Goal: Information Seeking & Learning: Learn about a topic

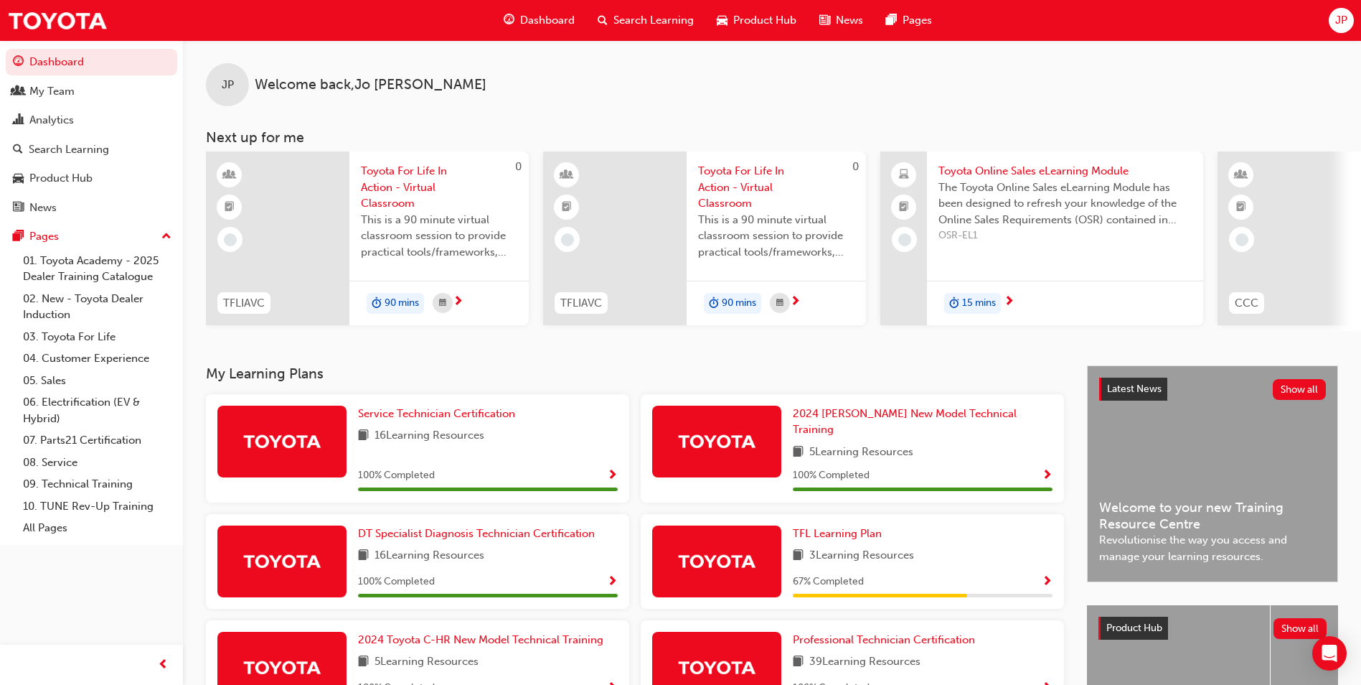
scroll to position [0, 190]
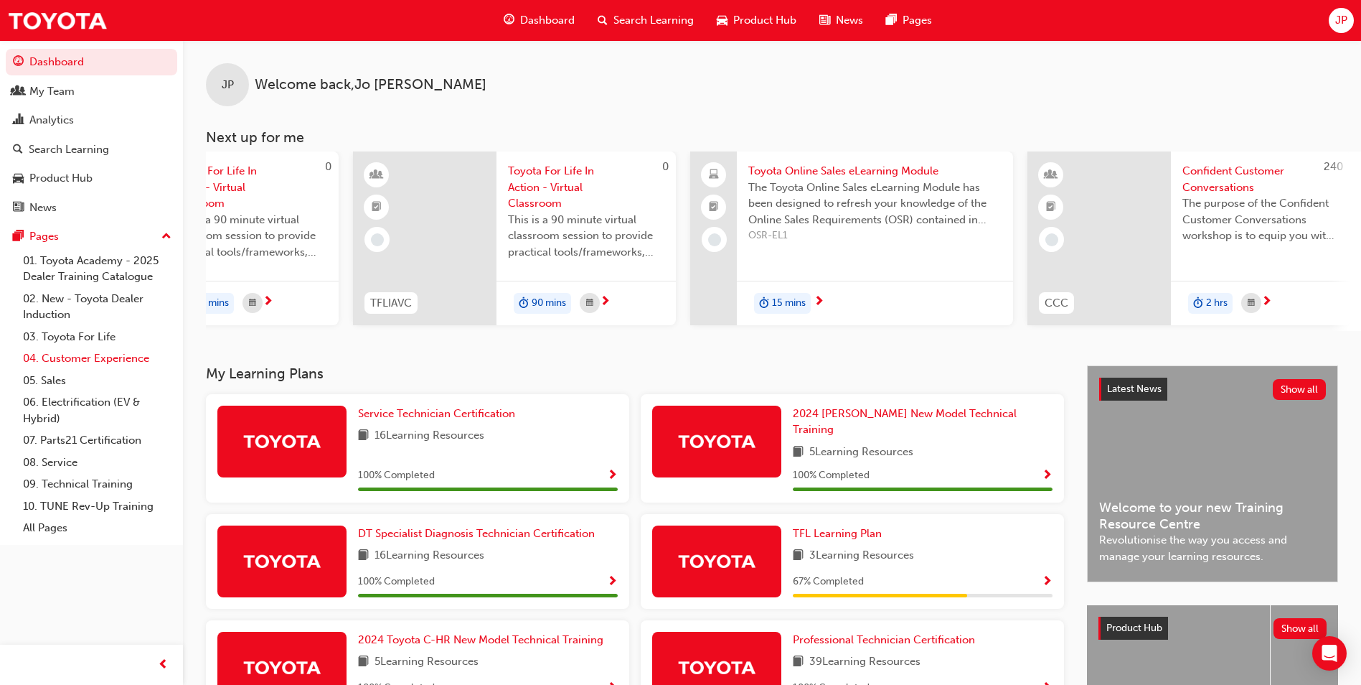
click at [115, 353] on link "04. Customer Experience" at bounding box center [97, 358] width 160 height 22
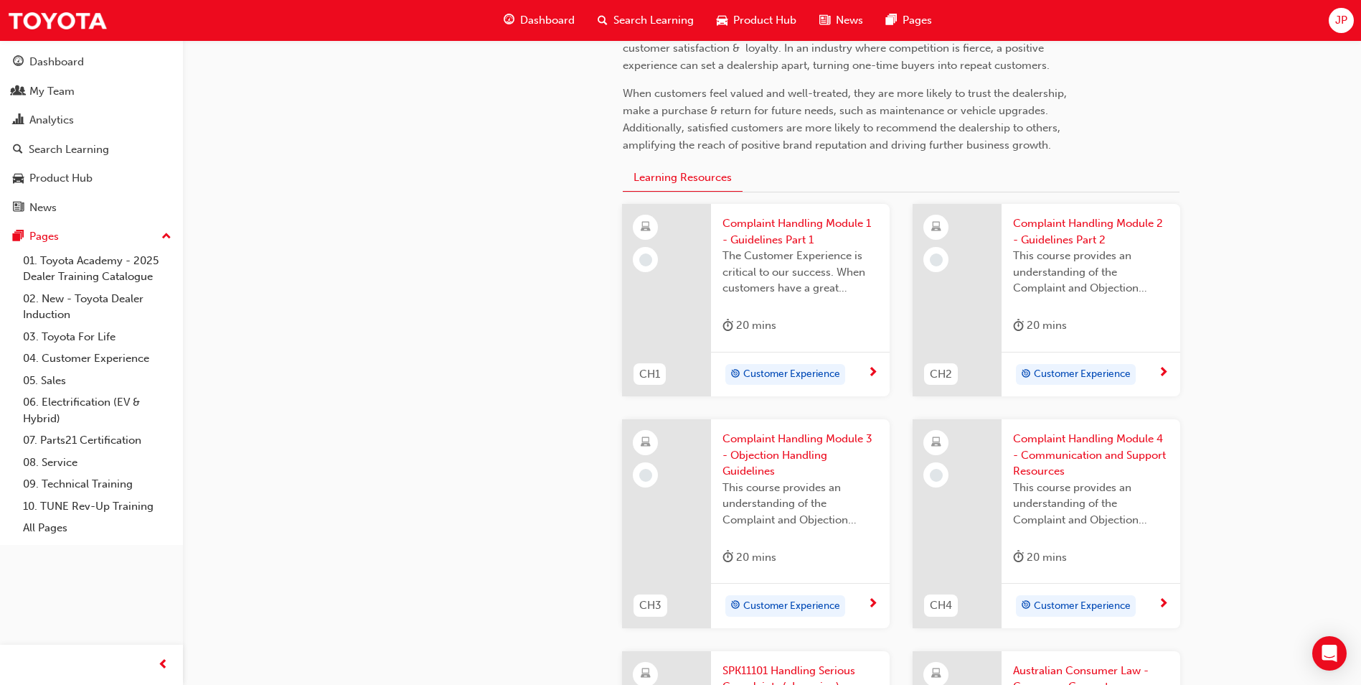
scroll to position [502, 0]
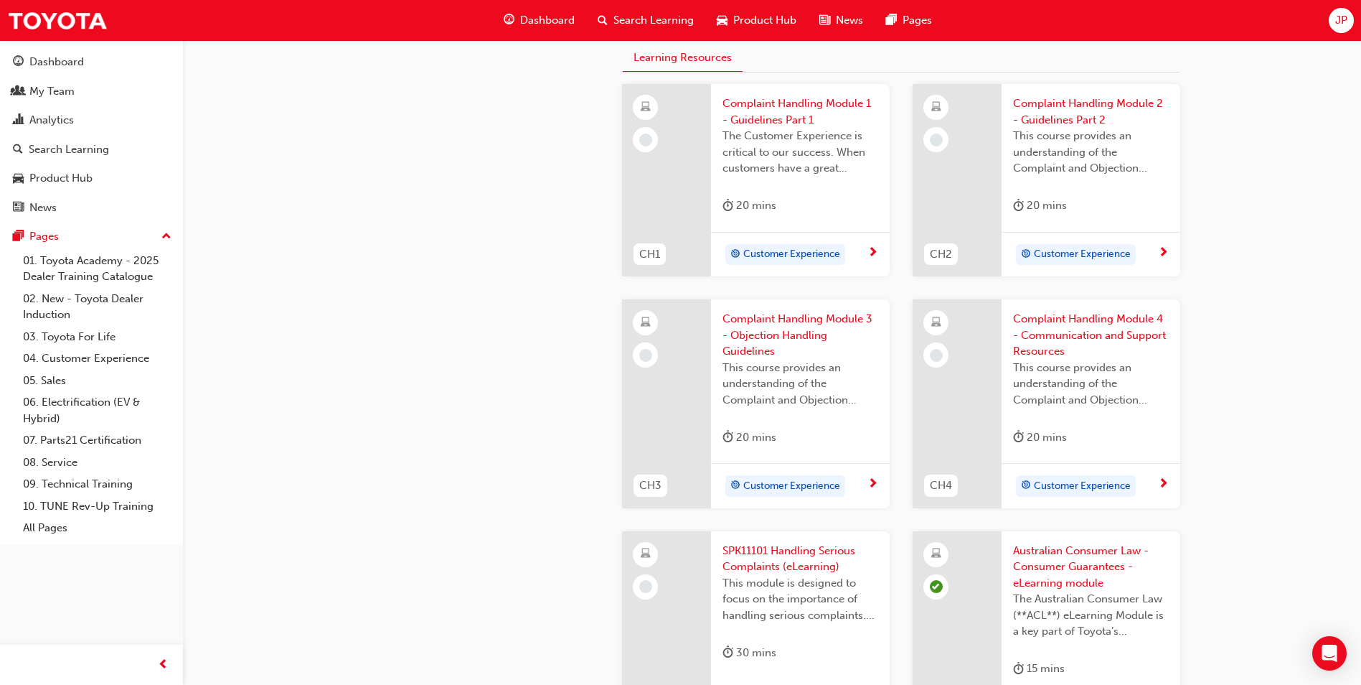
click at [796, 106] on span "Complaint Handling Module 1 - Guidelines Part 1" at bounding box center [801, 111] width 156 height 32
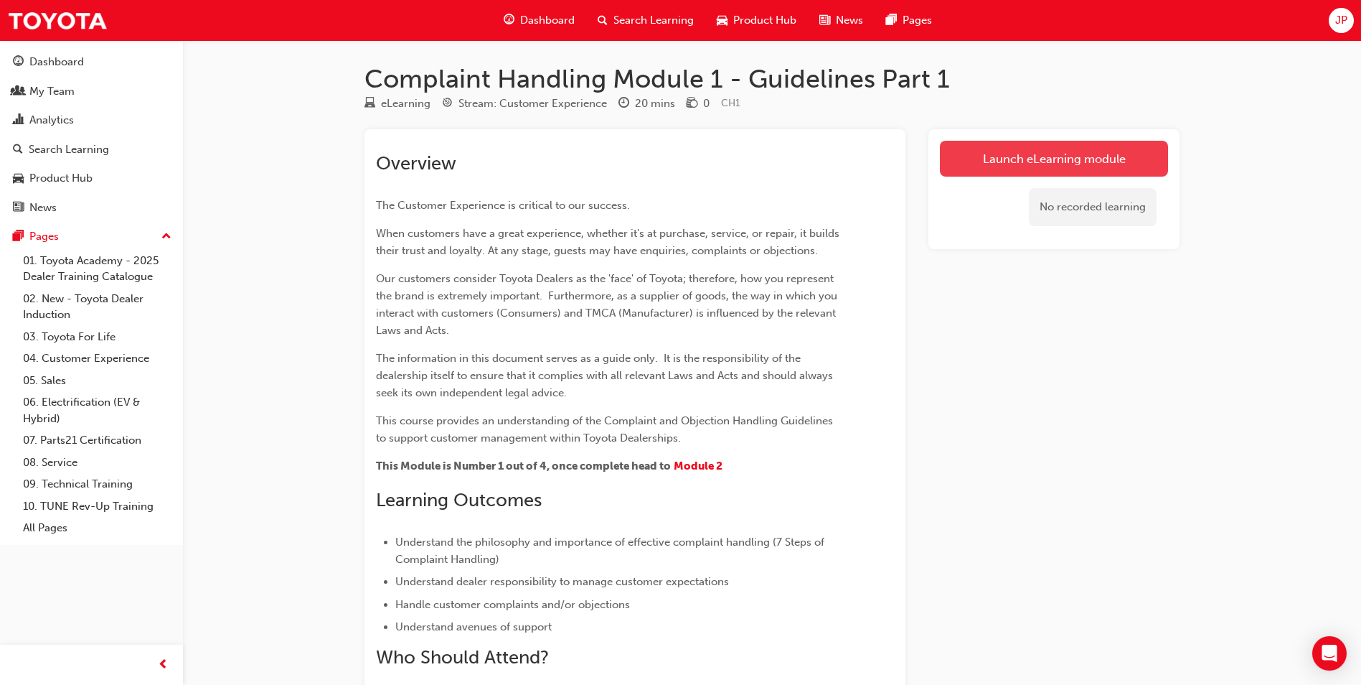
click at [1026, 147] on link "Launch eLearning module" at bounding box center [1054, 159] width 228 height 36
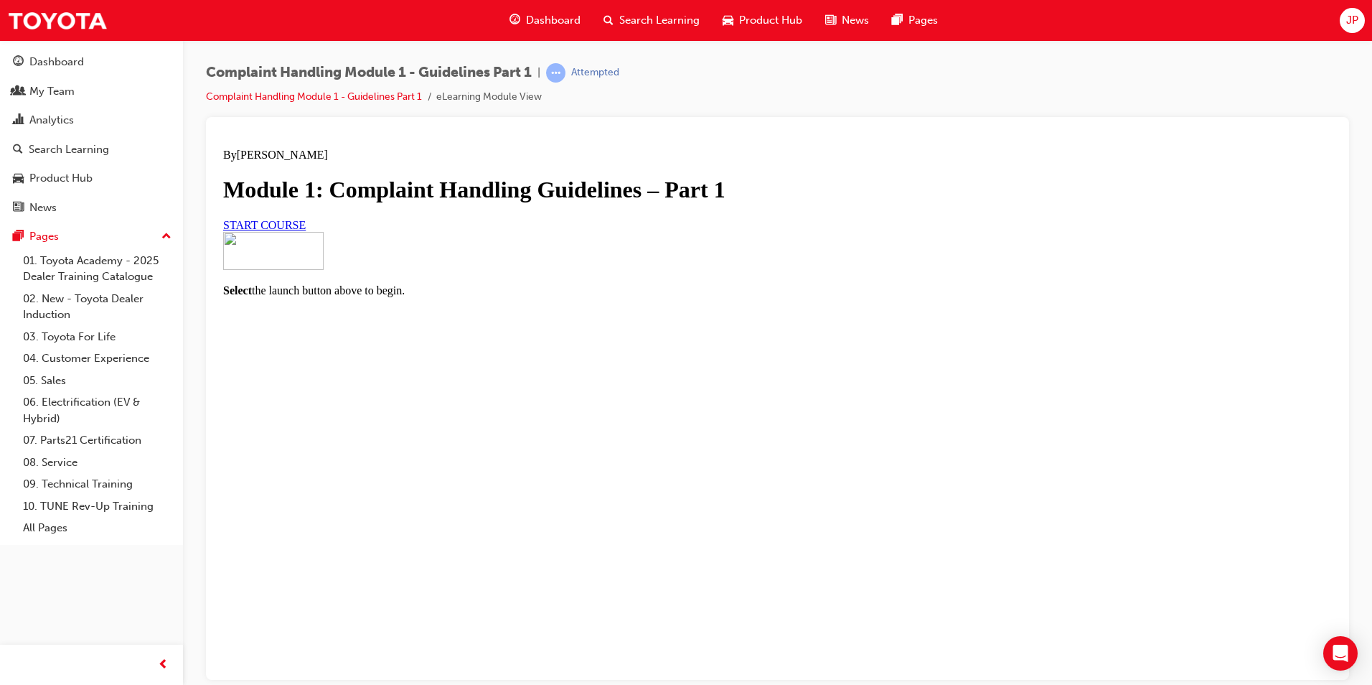
scroll to position [63, 0]
click at [306, 230] on span "START COURSE" at bounding box center [264, 224] width 83 height 12
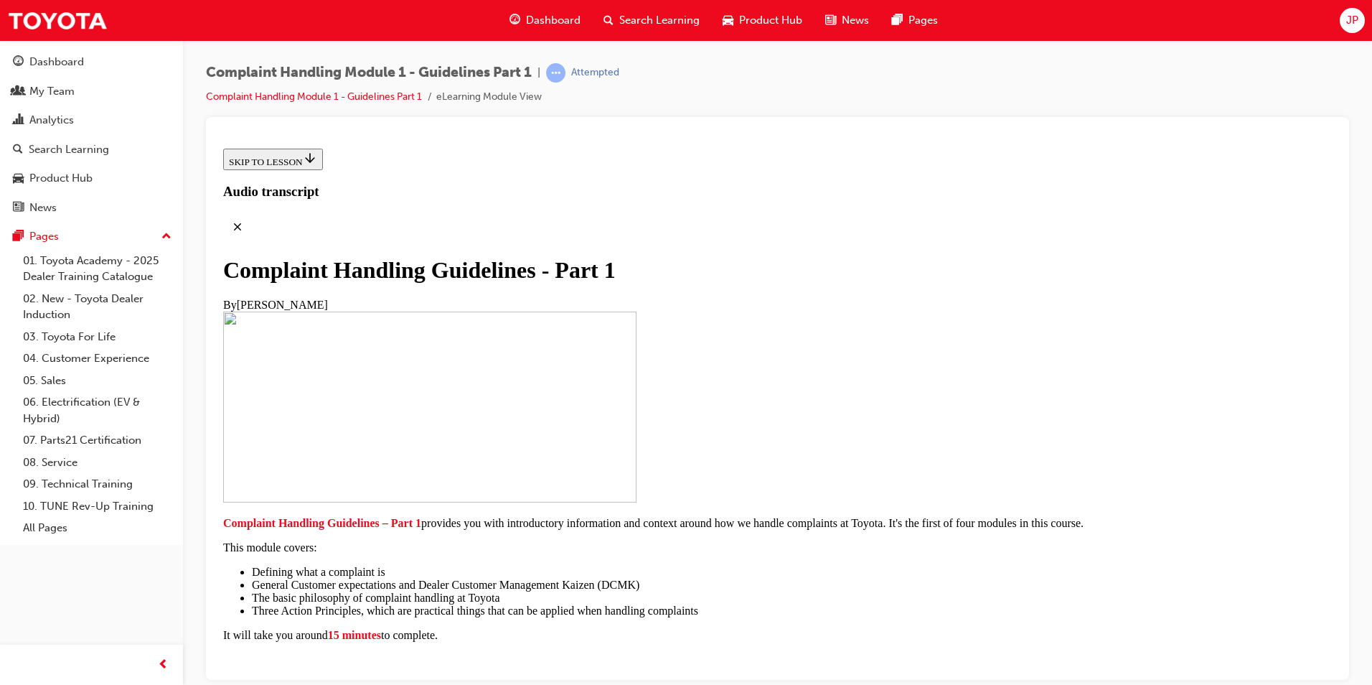
scroll to position [283, 0]
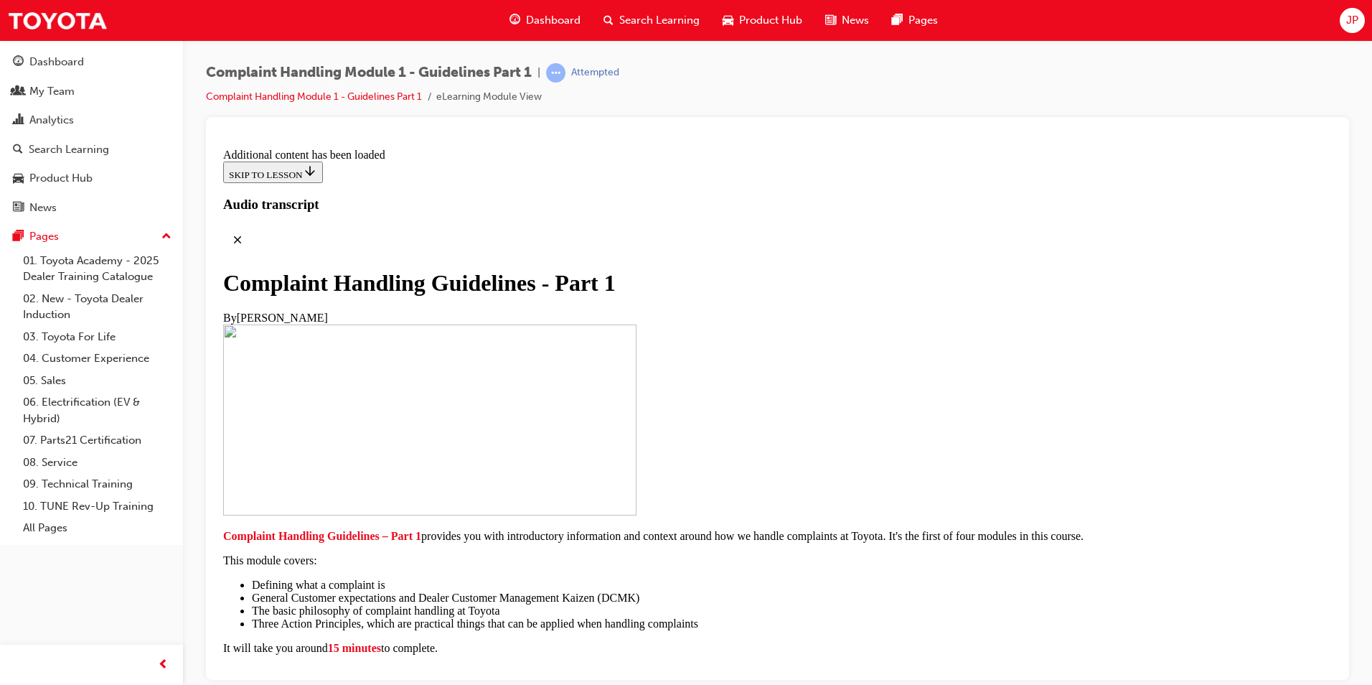
scroll to position [992, 0]
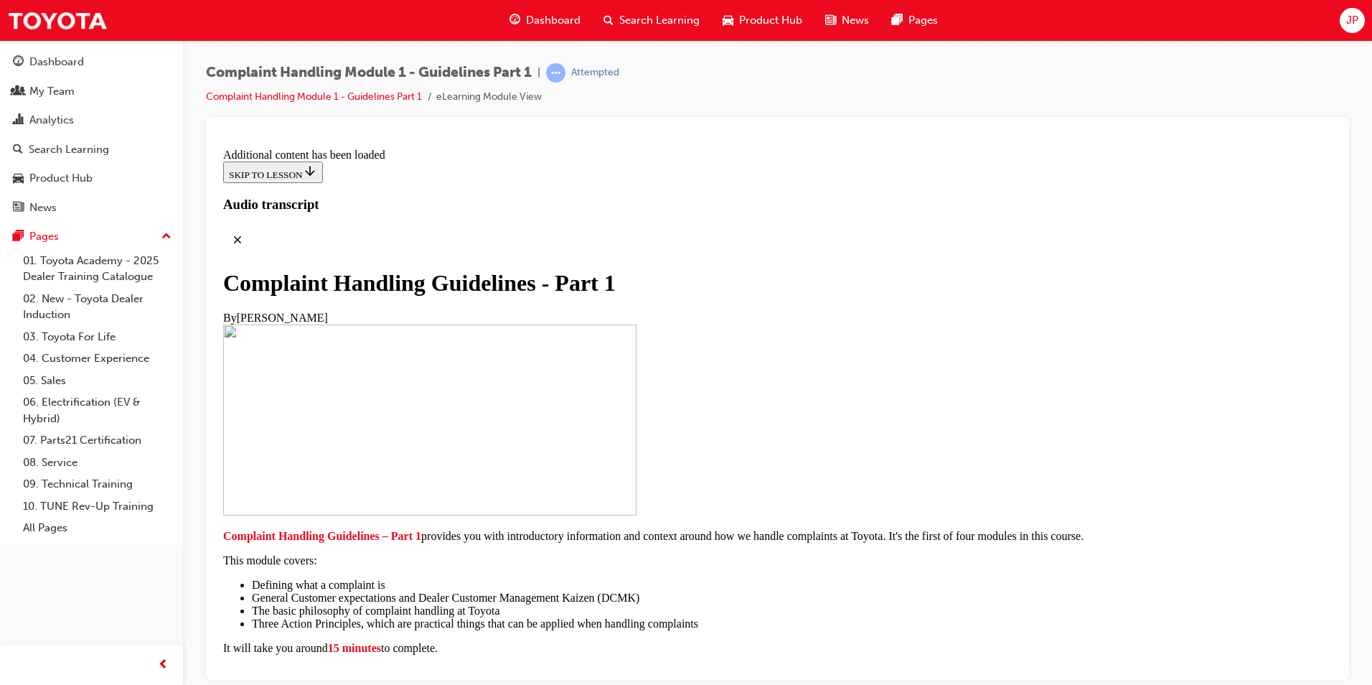
scroll to position [2359, 0]
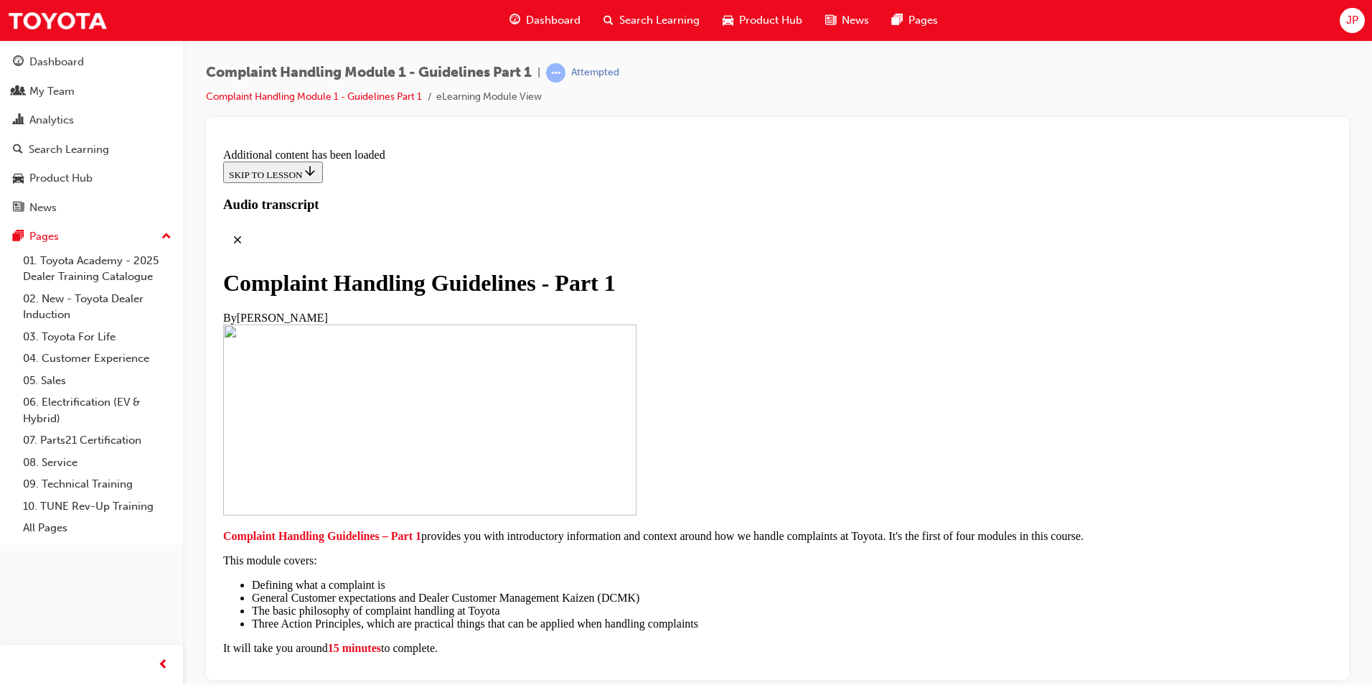
scroll to position [5368, 0]
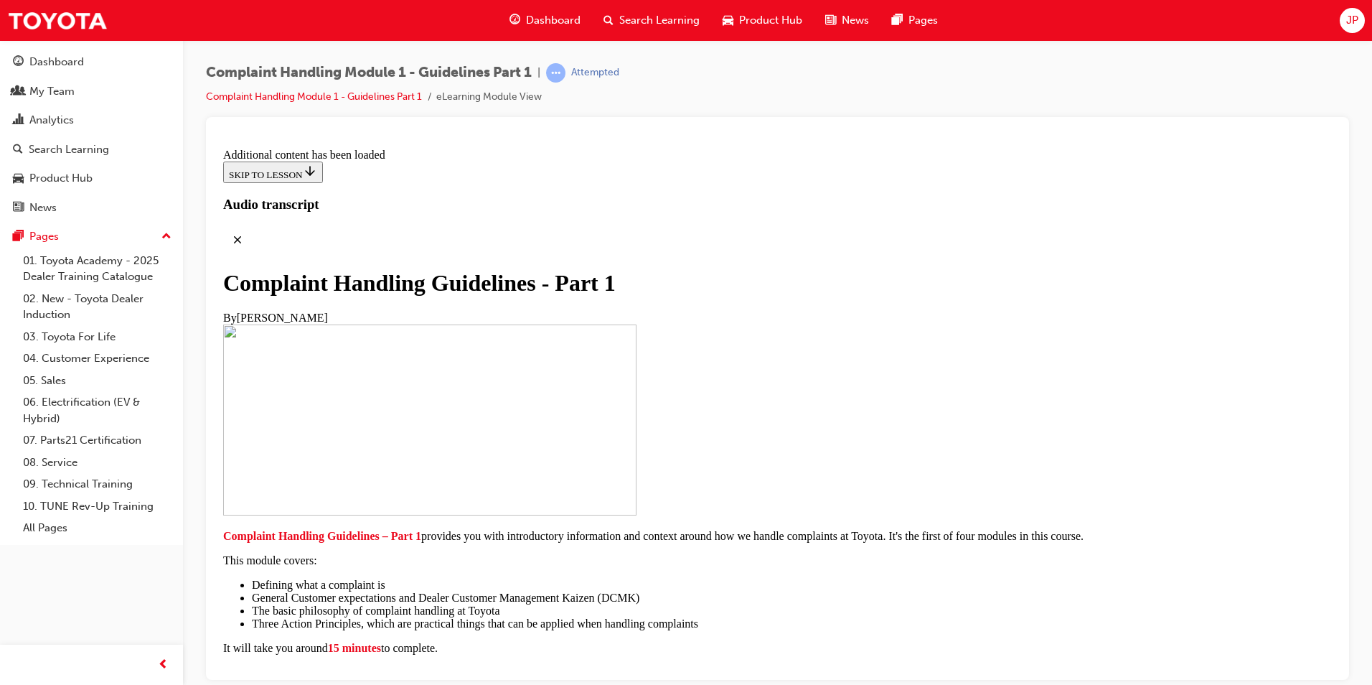
scroll to position [6032, 0]
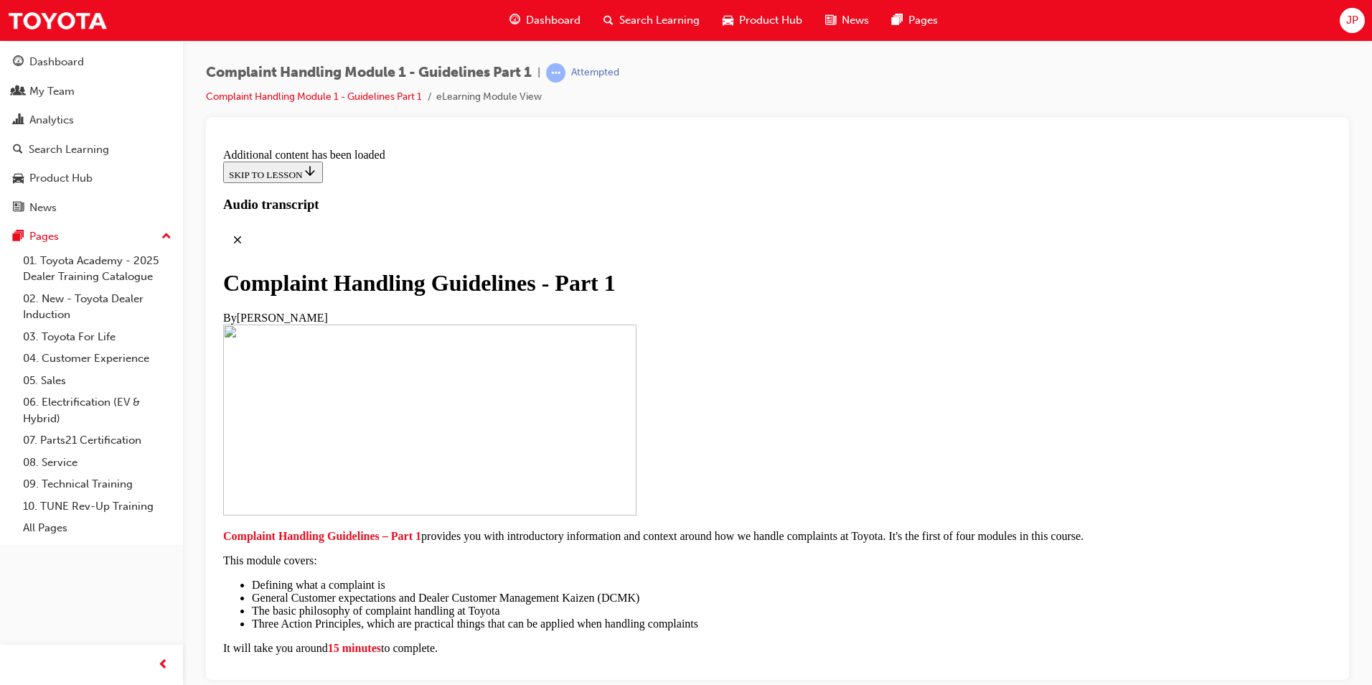
scroll to position [6635, 0]
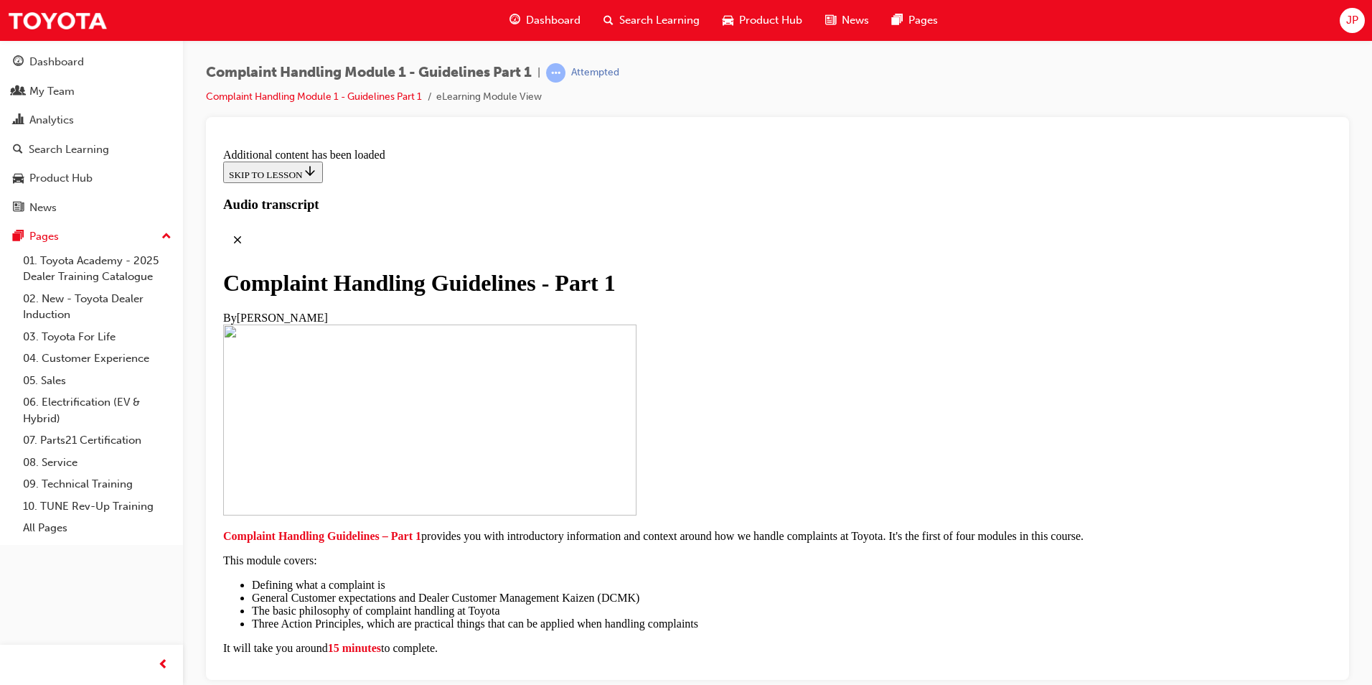
scroll to position [8948, 0]
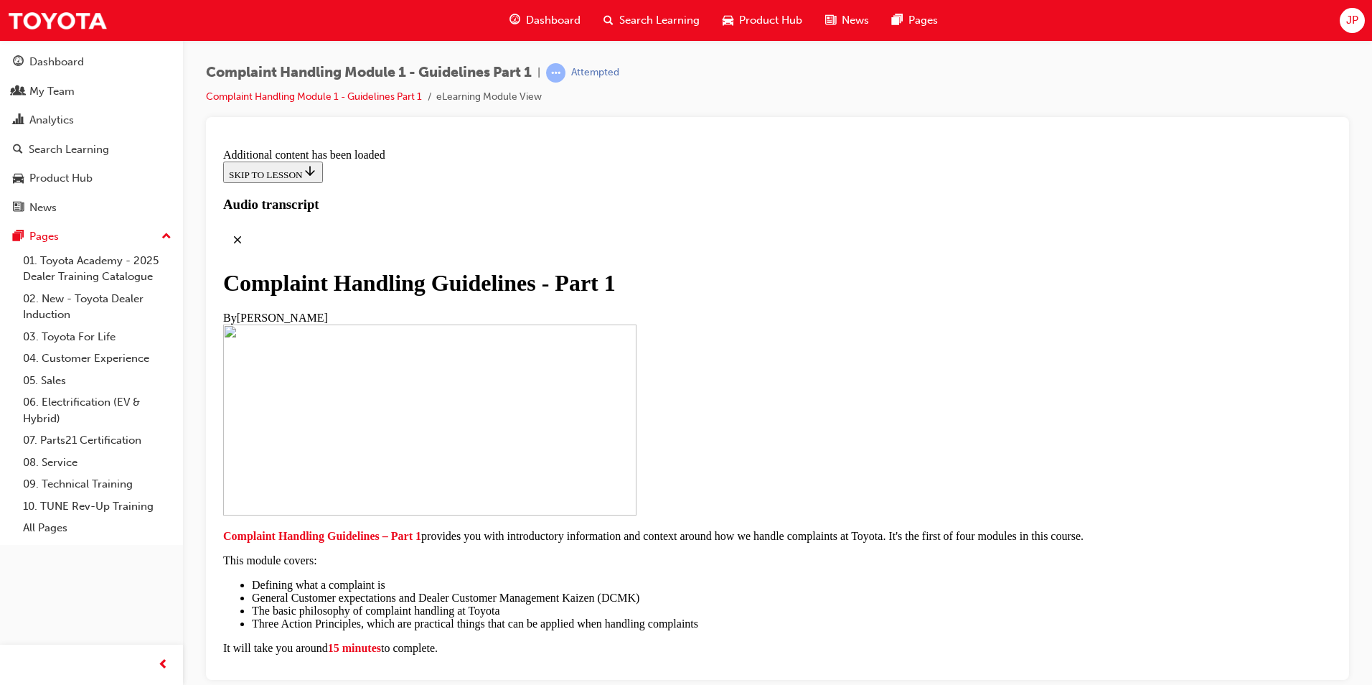
radio input "true"
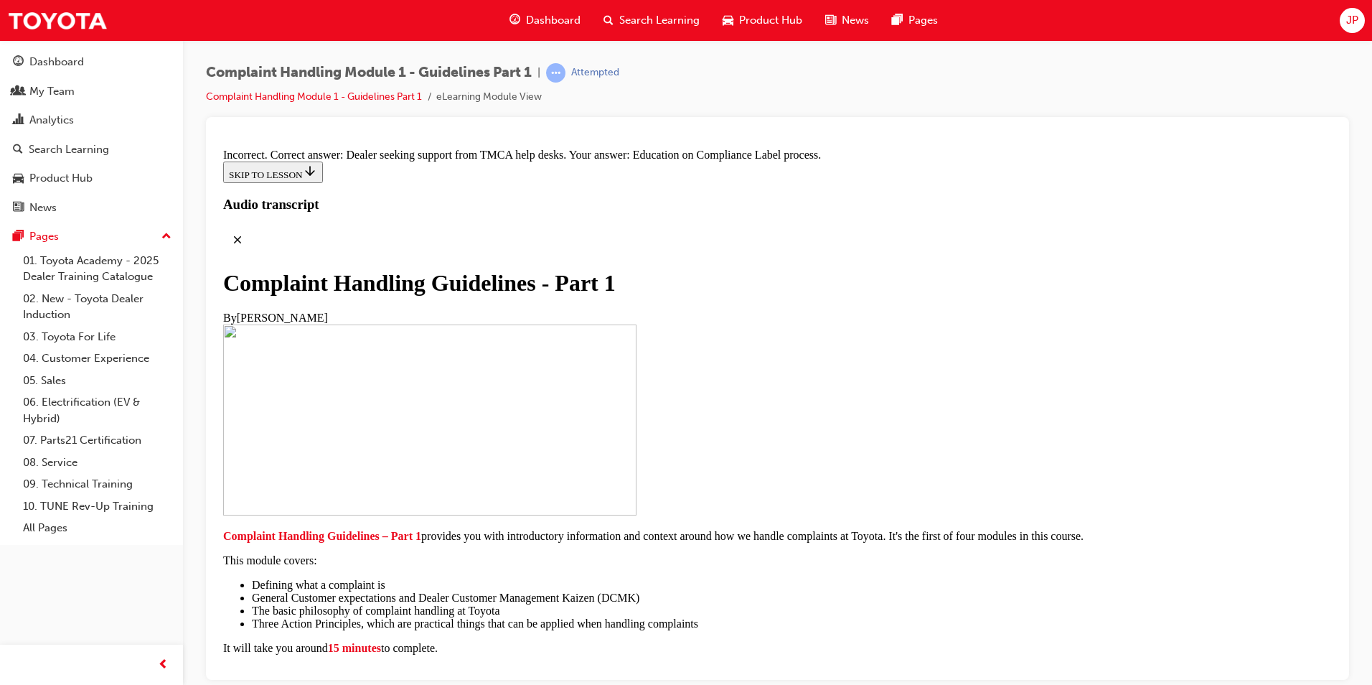
radio input "true"
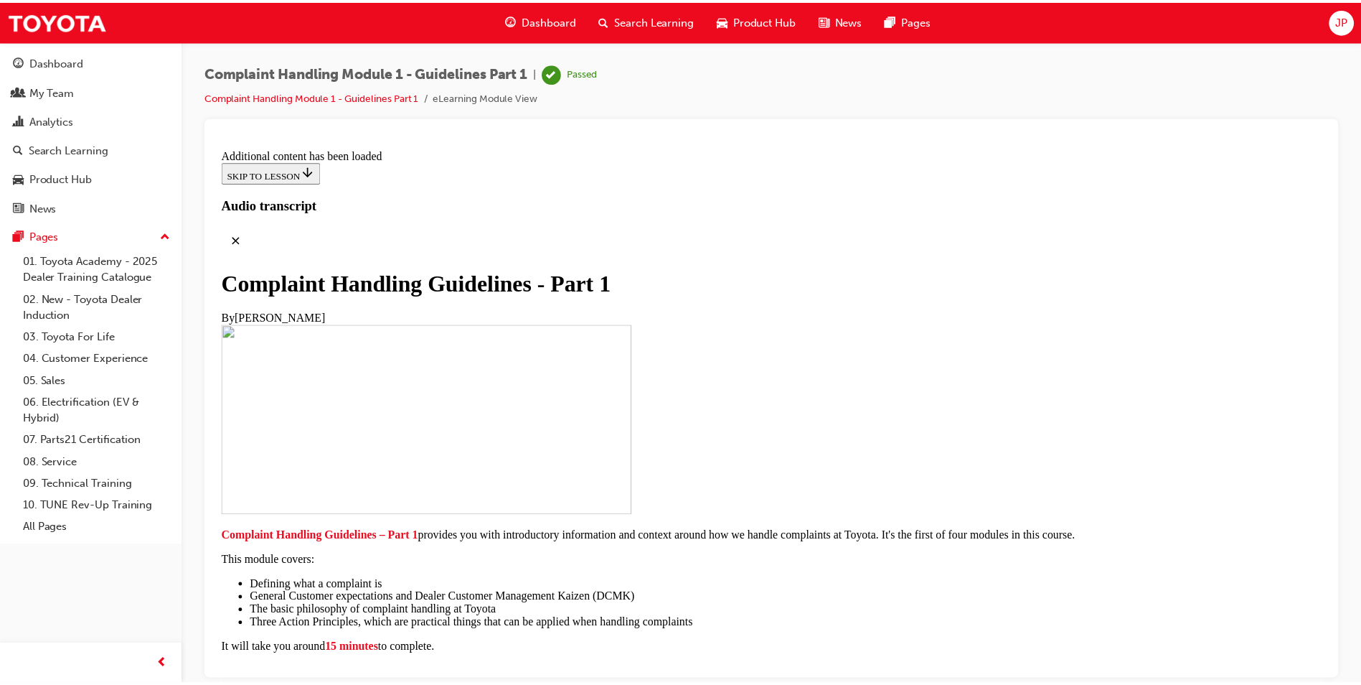
scroll to position [9476, 0]
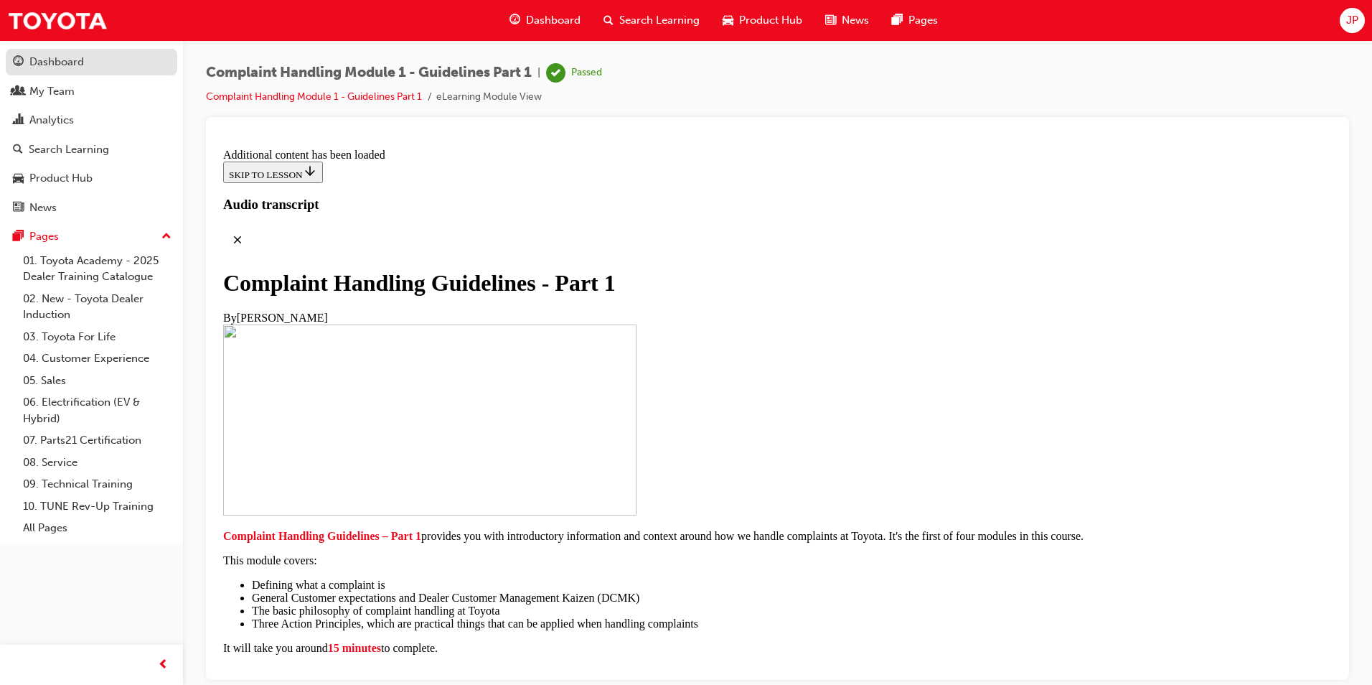
click at [75, 60] on div "Dashboard" at bounding box center [56, 62] width 55 height 17
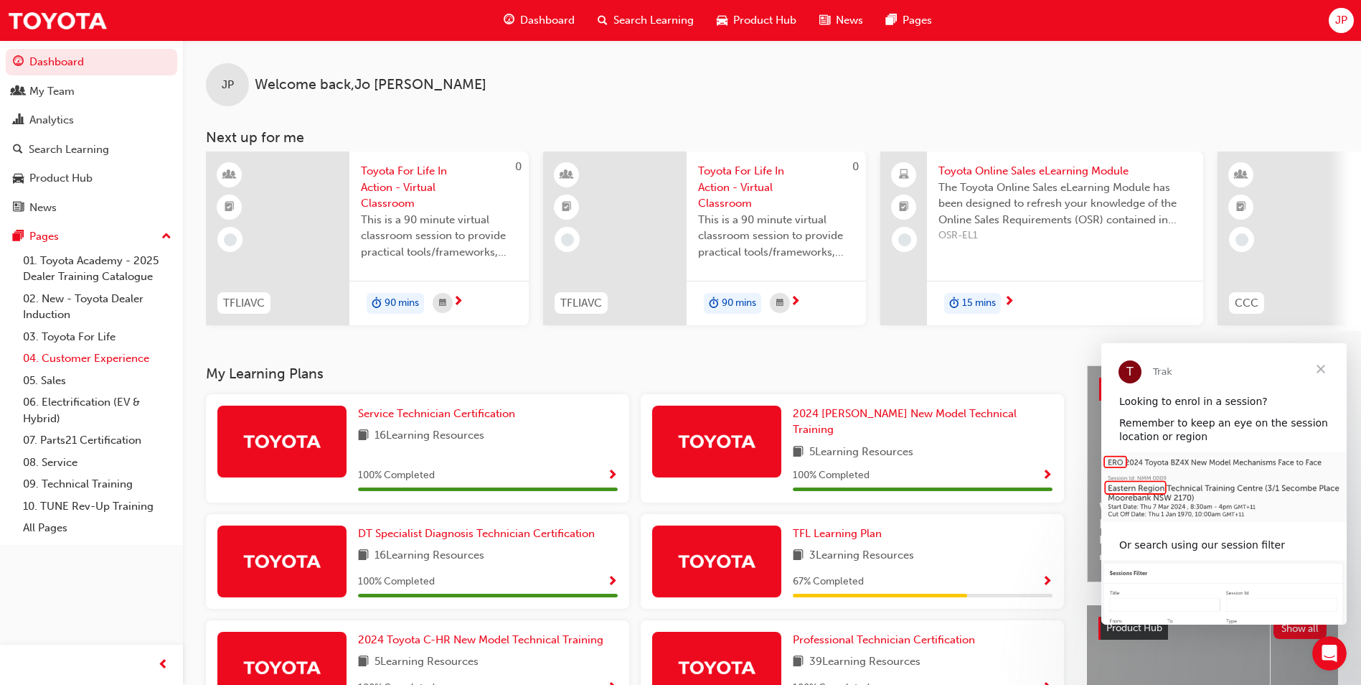
click at [77, 357] on link "04. Customer Experience" at bounding box center [97, 358] width 160 height 22
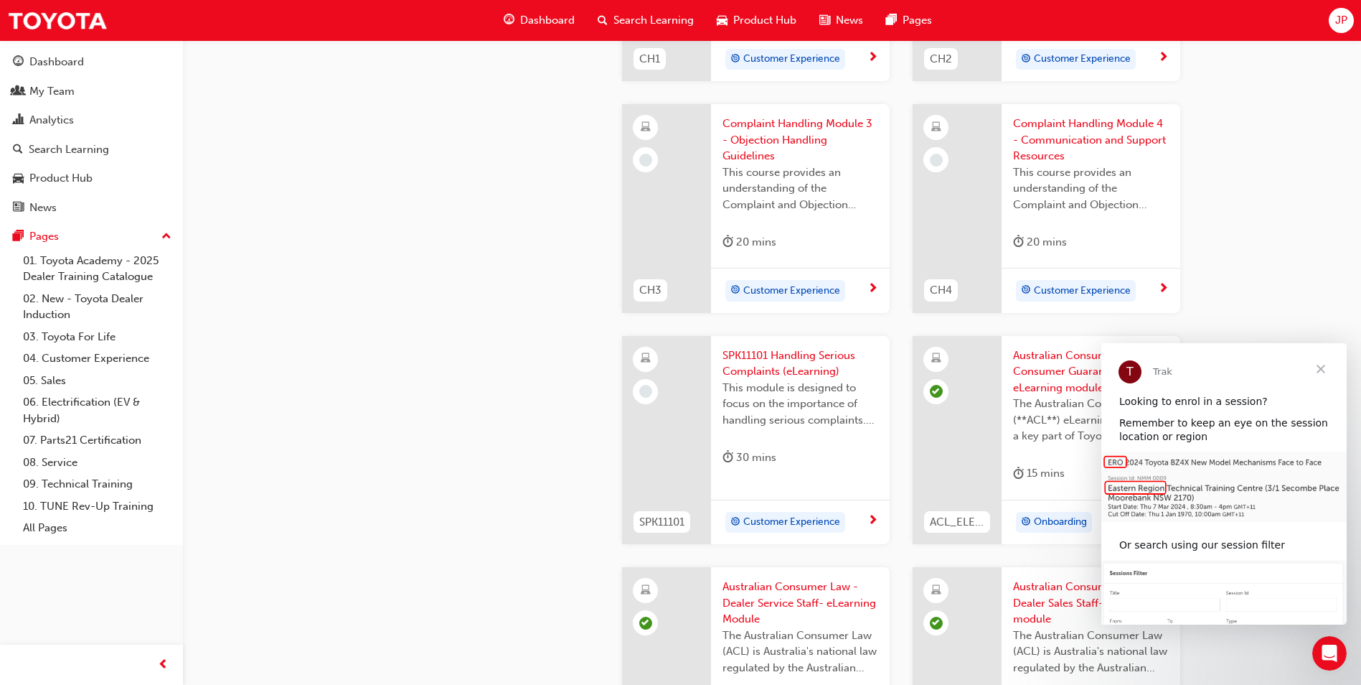
scroll to position [718, 0]
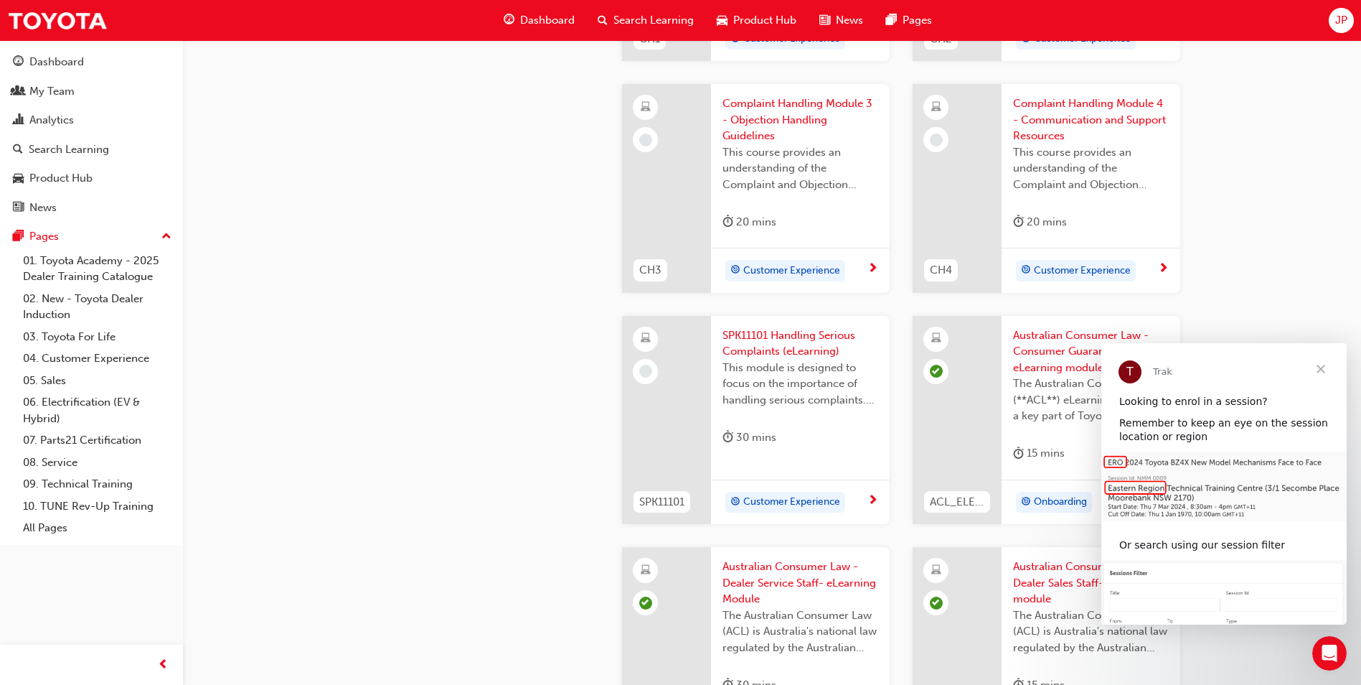
click at [1321, 367] on span "Close" at bounding box center [1321, 369] width 52 height 52
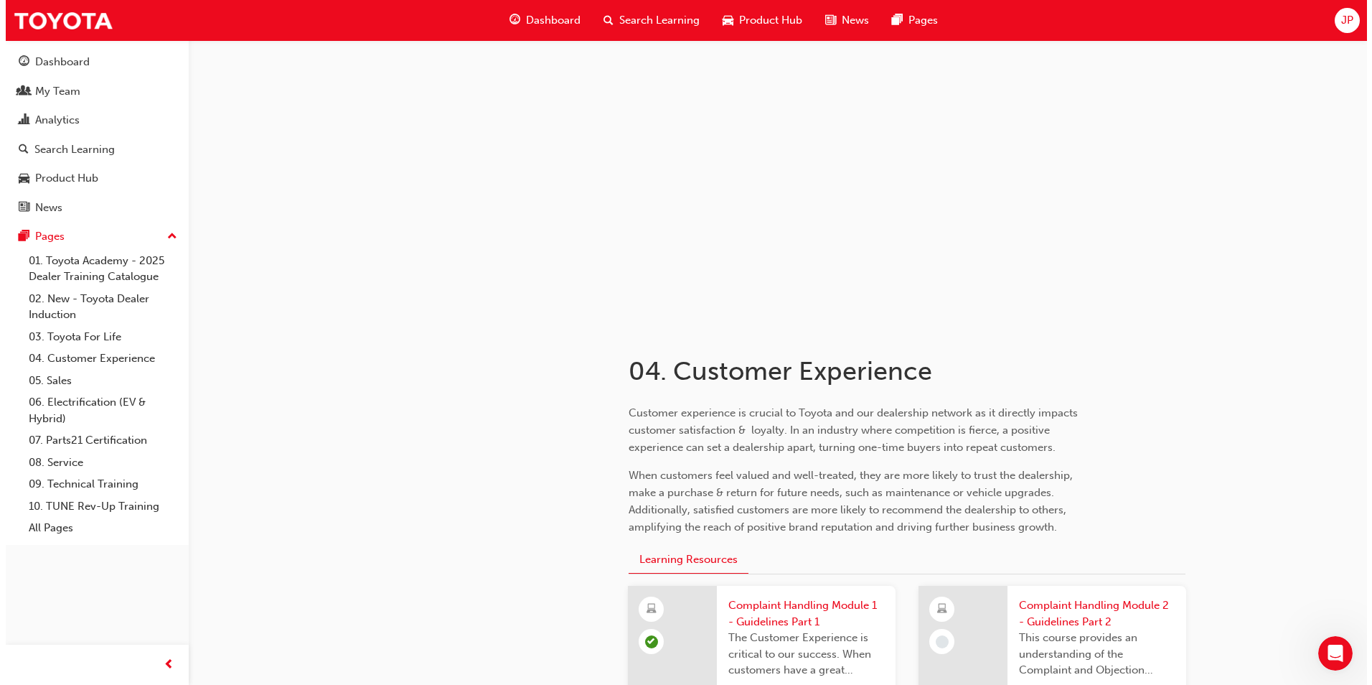
scroll to position [0, 0]
click at [50, 55] on div "Dashboard" at bounding box center [56, 62] width 55 height 17
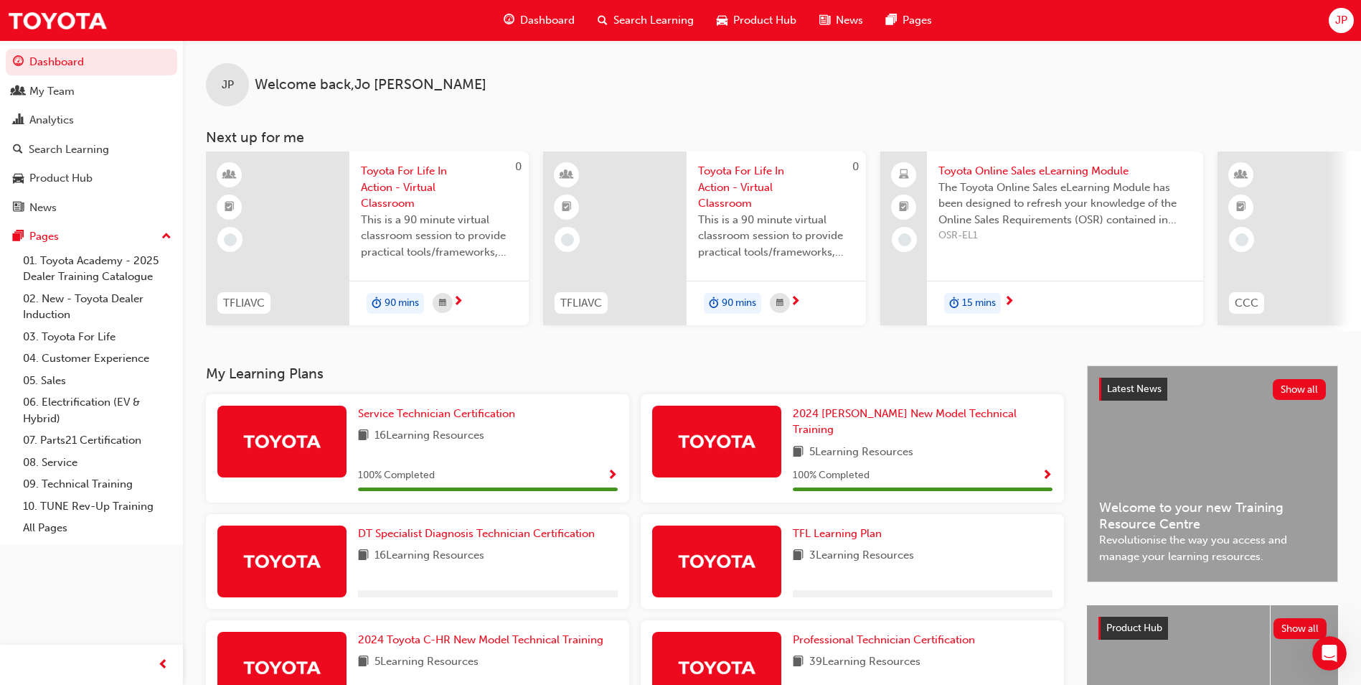
click at [644, 13] on span "Search Learning" at bounding box center [654, 20] width 80 height 17
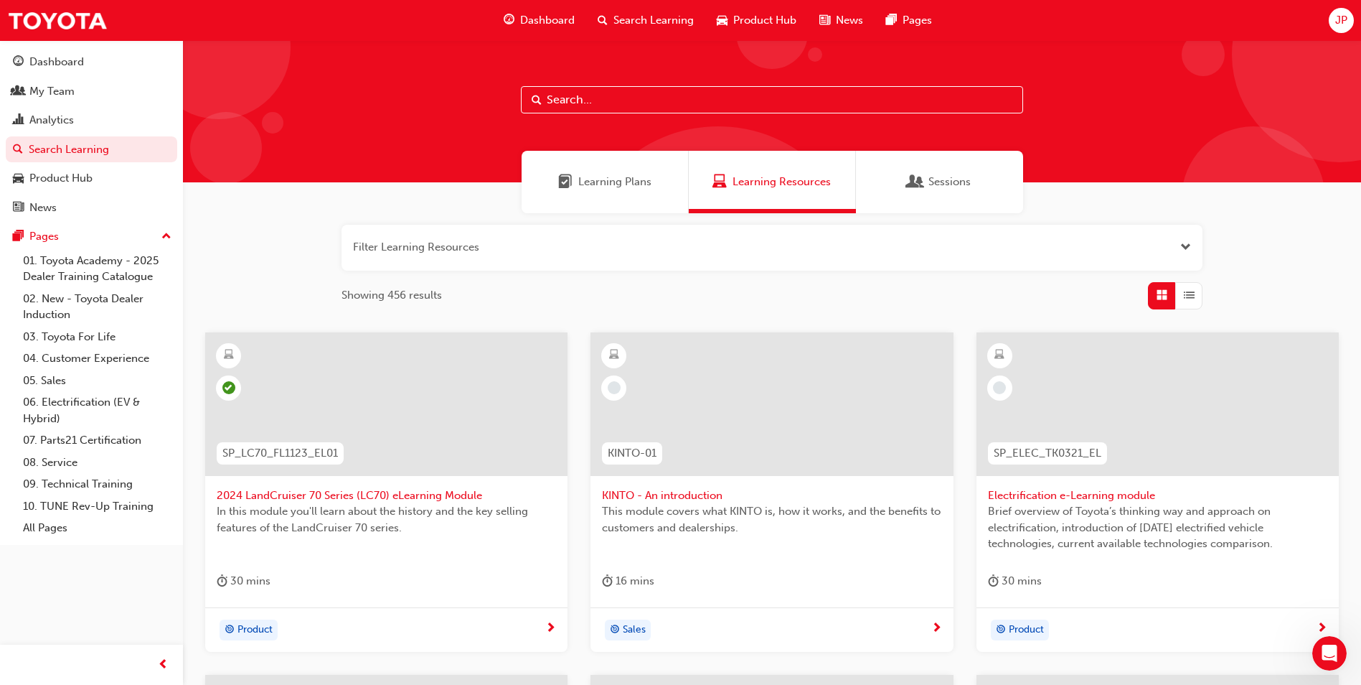
click at [585, 103] on input "text" at bounding box center [772, 99] width 502 height 27
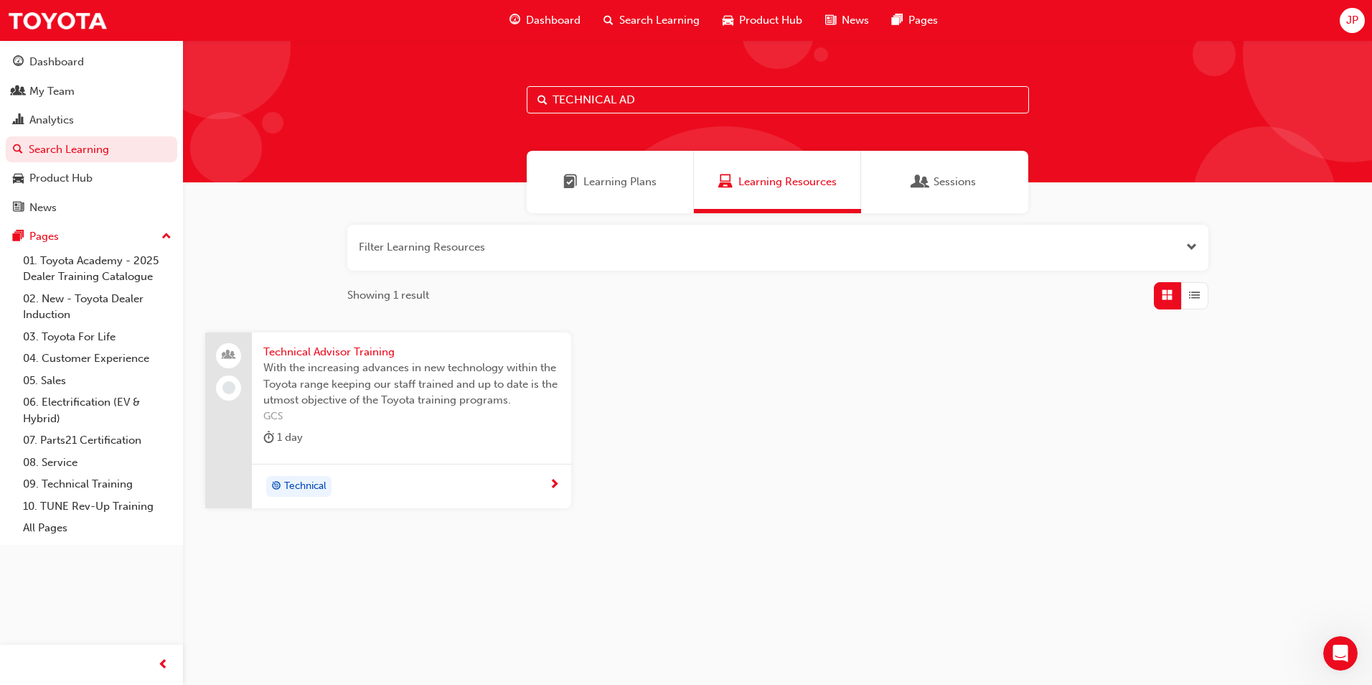
type input "TECHNICAL AD"
click at [314, 348] on span "Technical Advisor Training" at bounding box center [411, 352] width 296 height 17
